Goal: Task Accomplishment & Management: Use online tool/utility

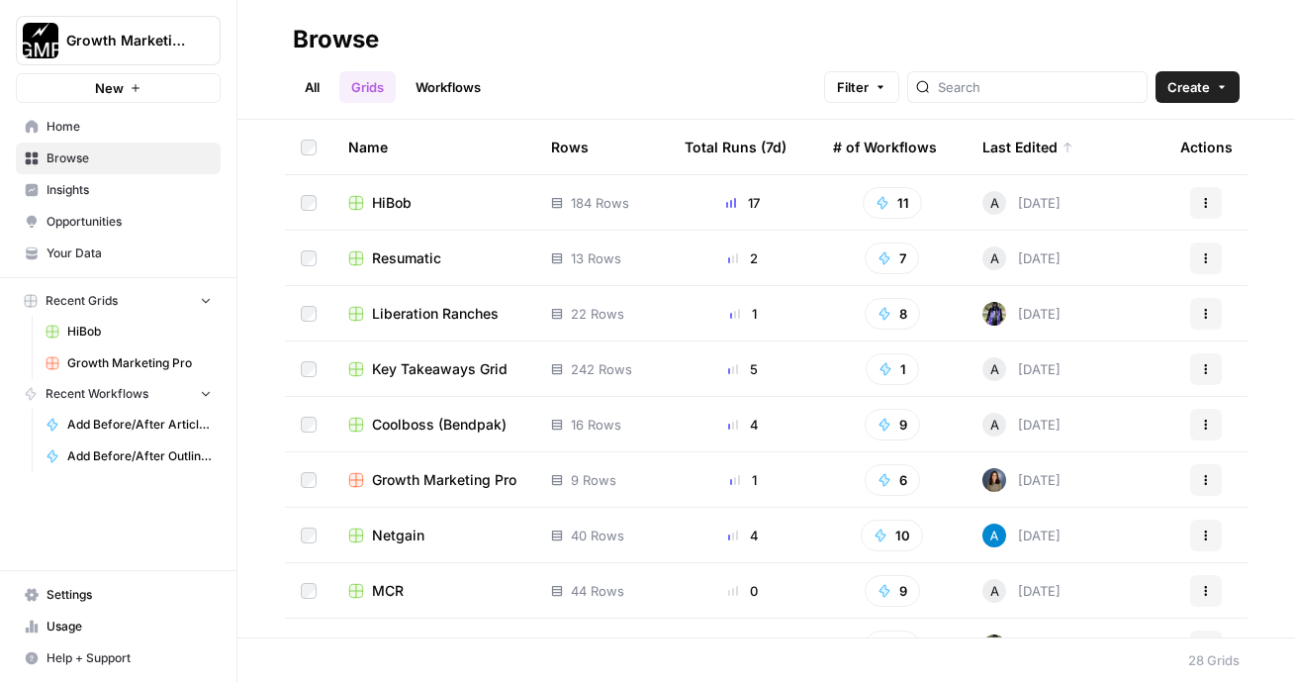
click at [439, 207] on div "HiBob" at bounding box center [433, 203] width 171 height 20
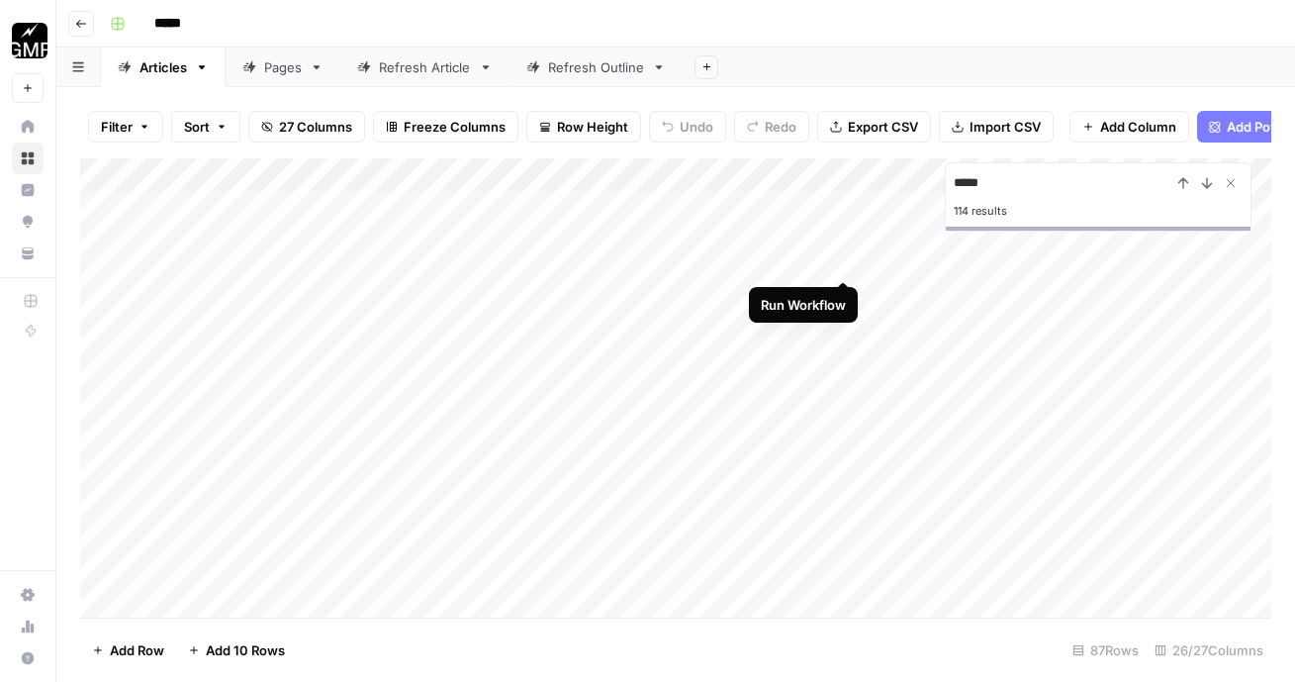
type input "*****"
click at [1203, 184] on icon "Next Result" at bounding box center [1207, 183] width 9 height 10
click at [689, 250] on div "Add Column" at bounding box center [675, 387] width 1191 height 459
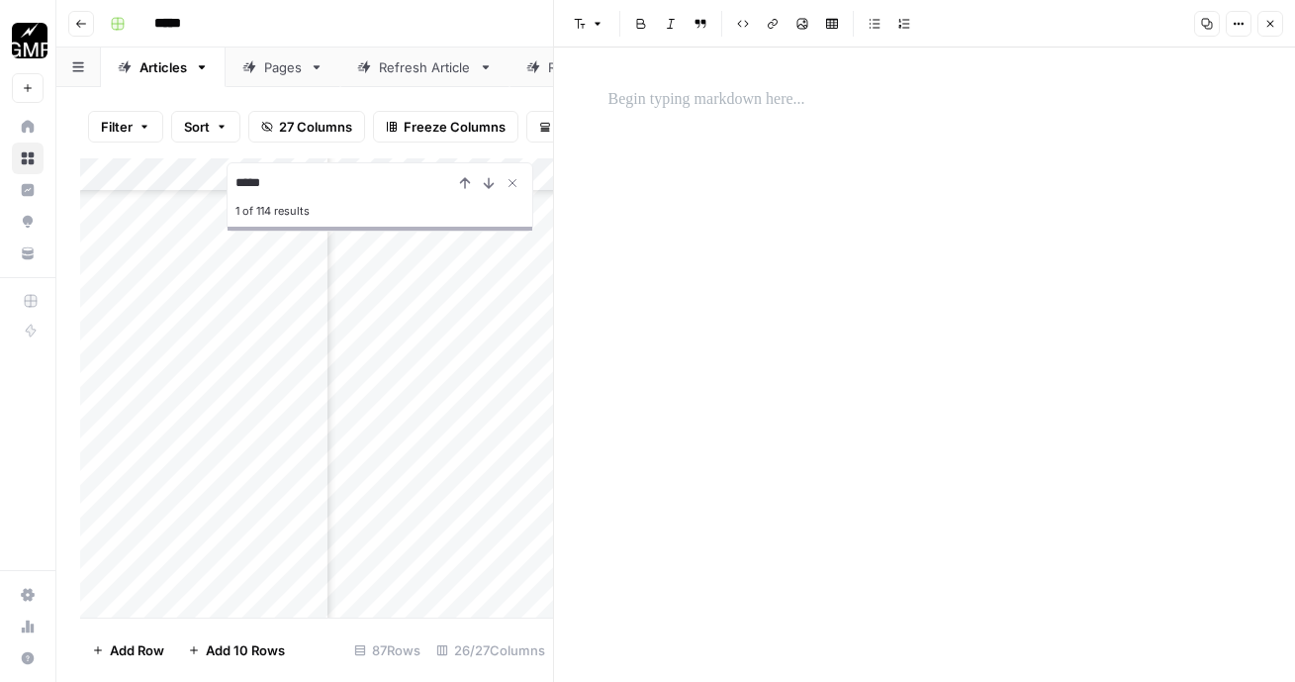
click at [636, 105] on p at bounding box center [924, 100] width 633 height 26
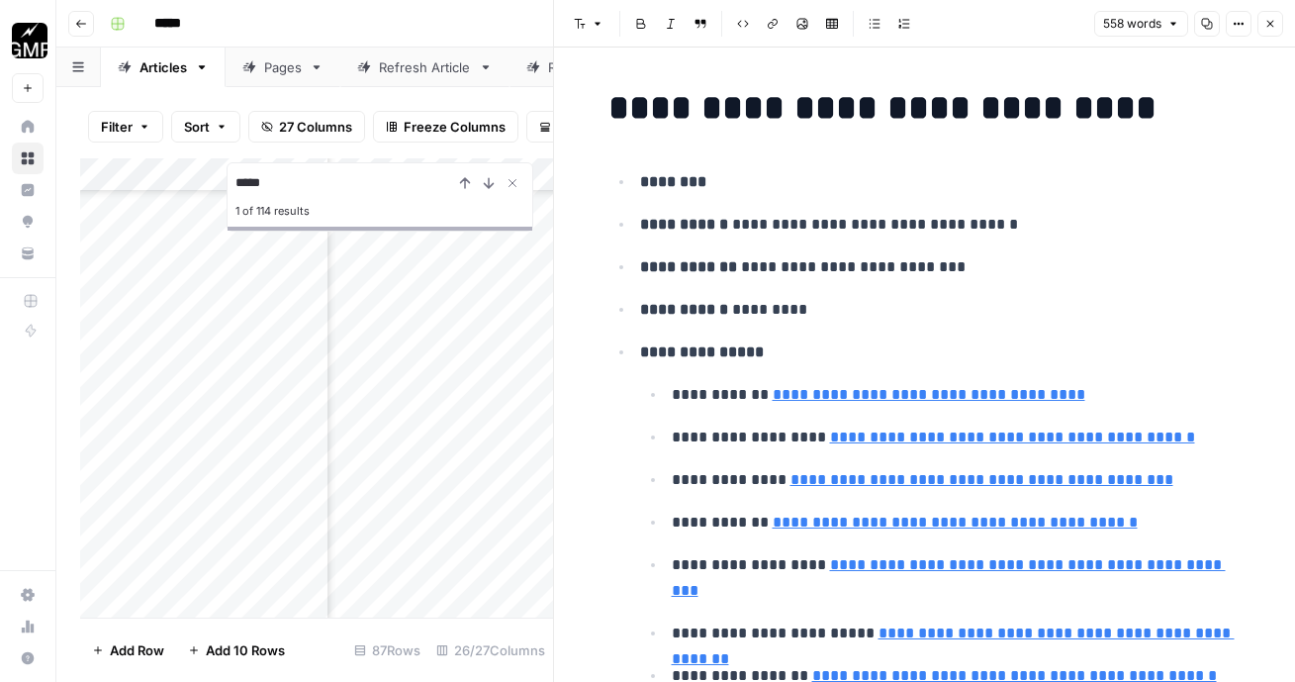
click at [1265, 23] on icon "button" at bounding box center [1270, 24] width 12 height 12
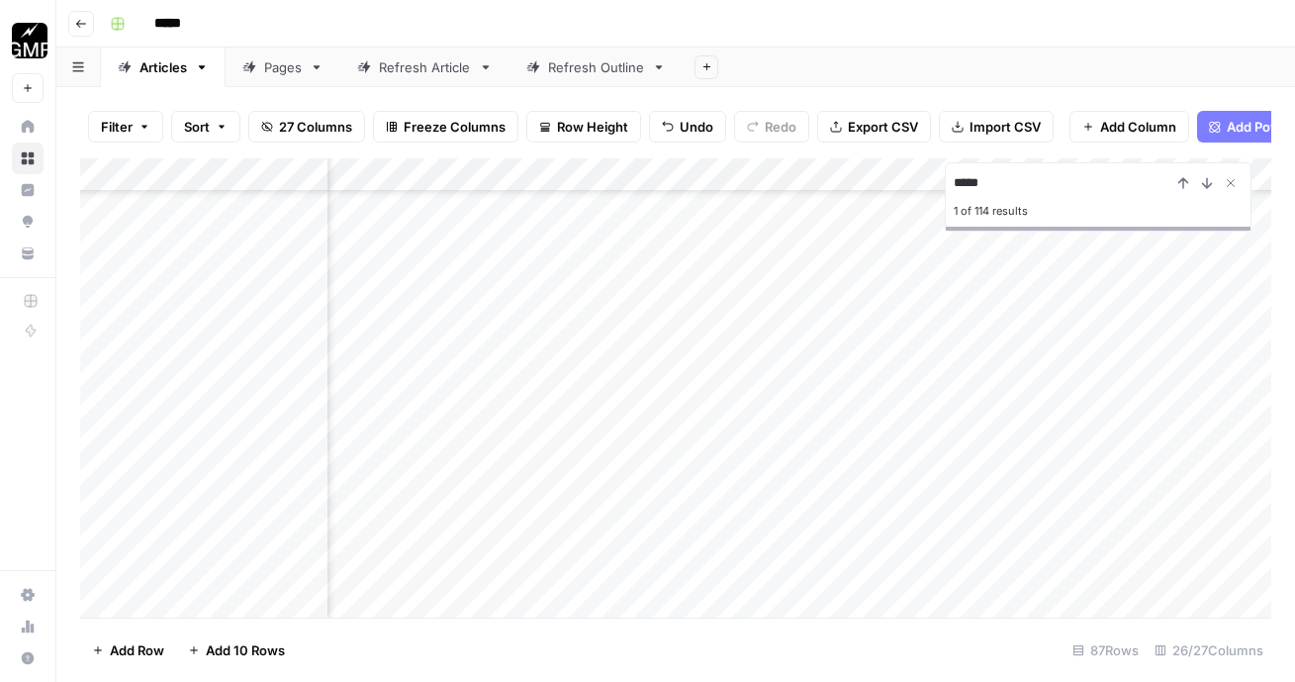
scroll to position [6137, 1160]
click at [682, 248] on div "Add Column" at bounding box center [675, 387] width 1191 height 459
